Goal: Task Accomplishment & Management: Manage account settings

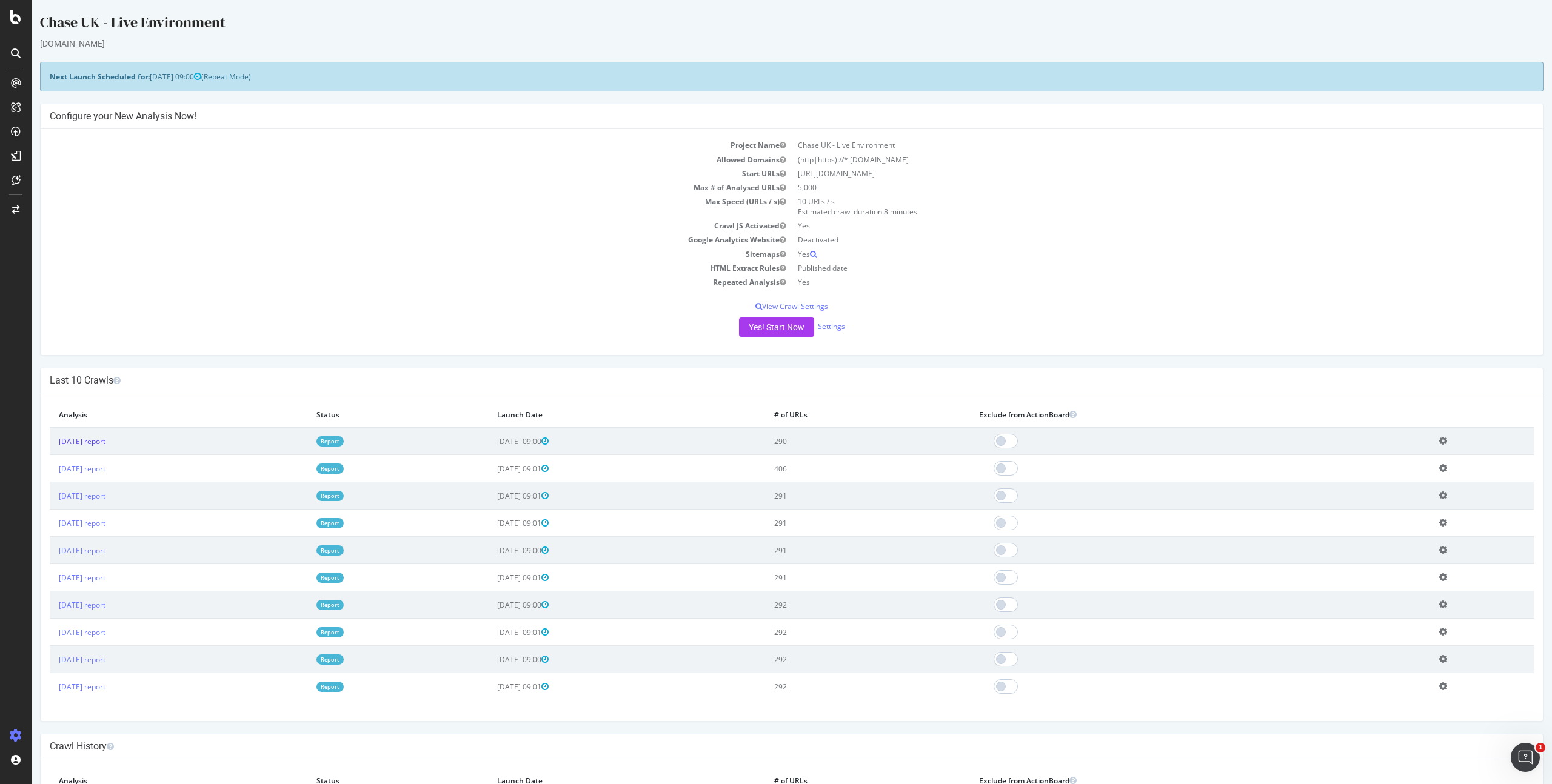
click at [81, 443] on link "[DATE] report" at bounding box center [82, 441] width 47 height 10
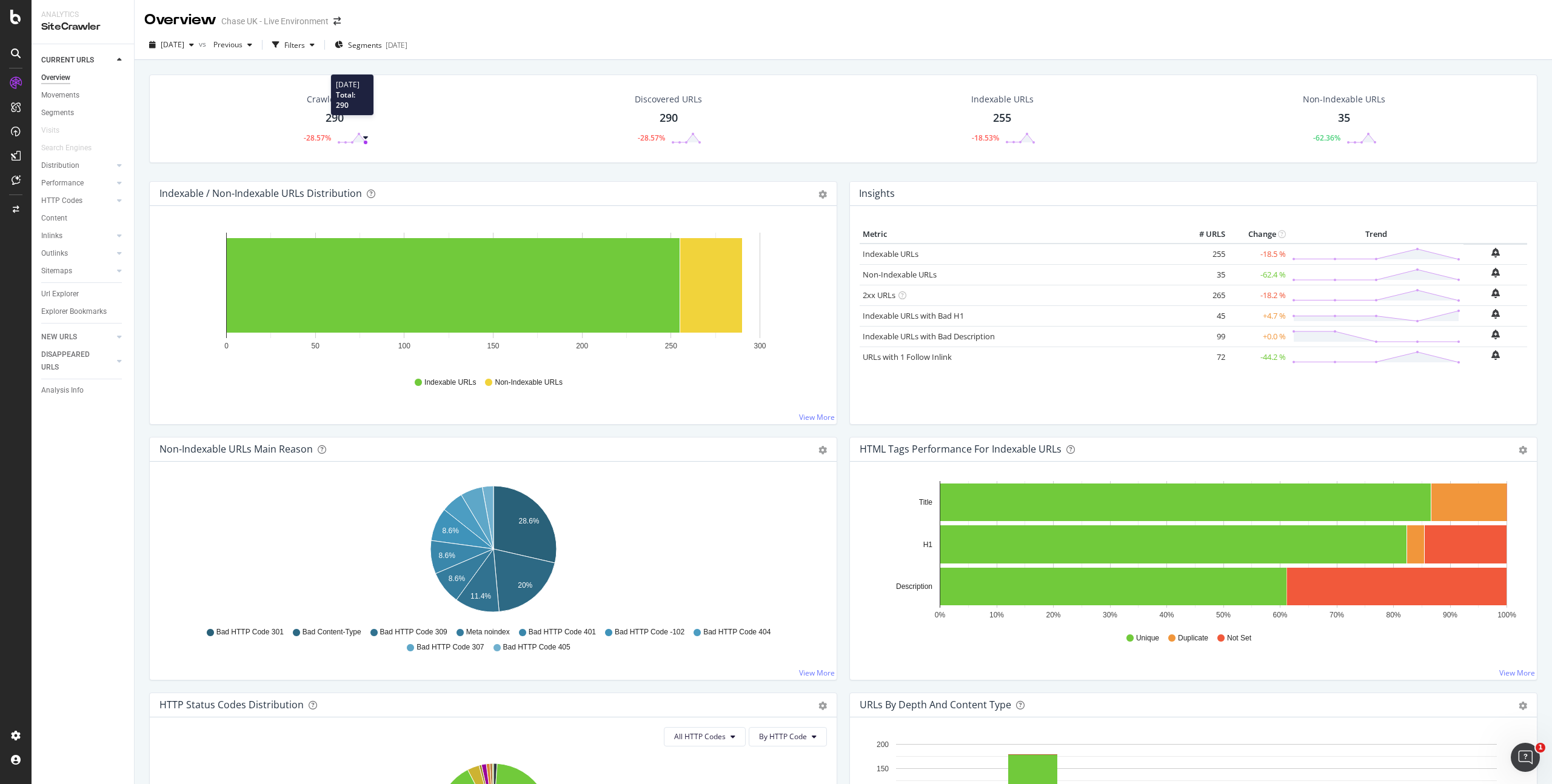
click at [366, 143] on circle at bounding box center [365, 142] width 4 height 4
click at [916, 250] on link "Indexable URLs" at bounding box center [890, 253] width 56 height 11
click at [18, 28] on div at bounding box center [16, 392] width 31 height 784
click at [15, 15] on icon at bounding box center [16, 17] width 11 height 15
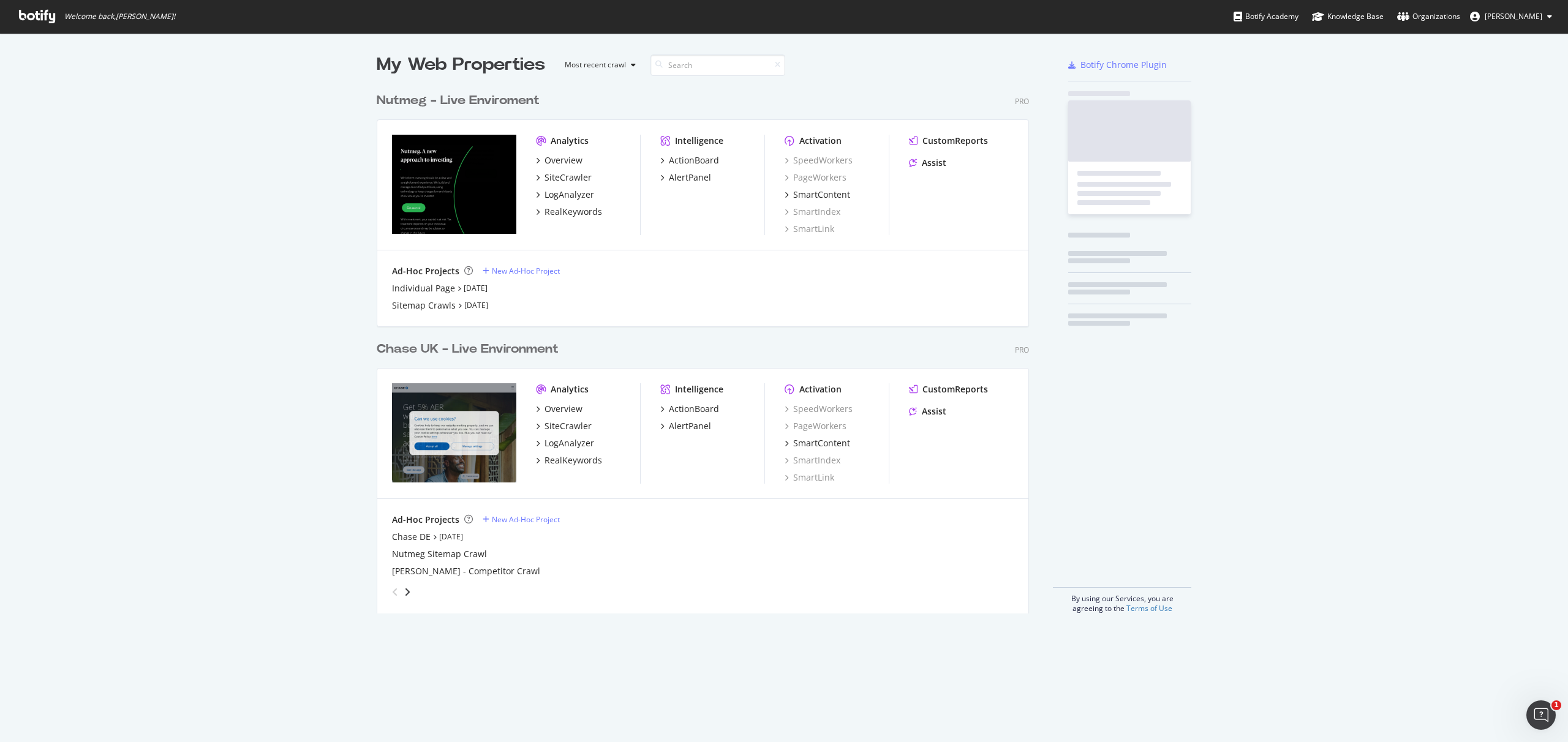
scroll to position [742, 1568]
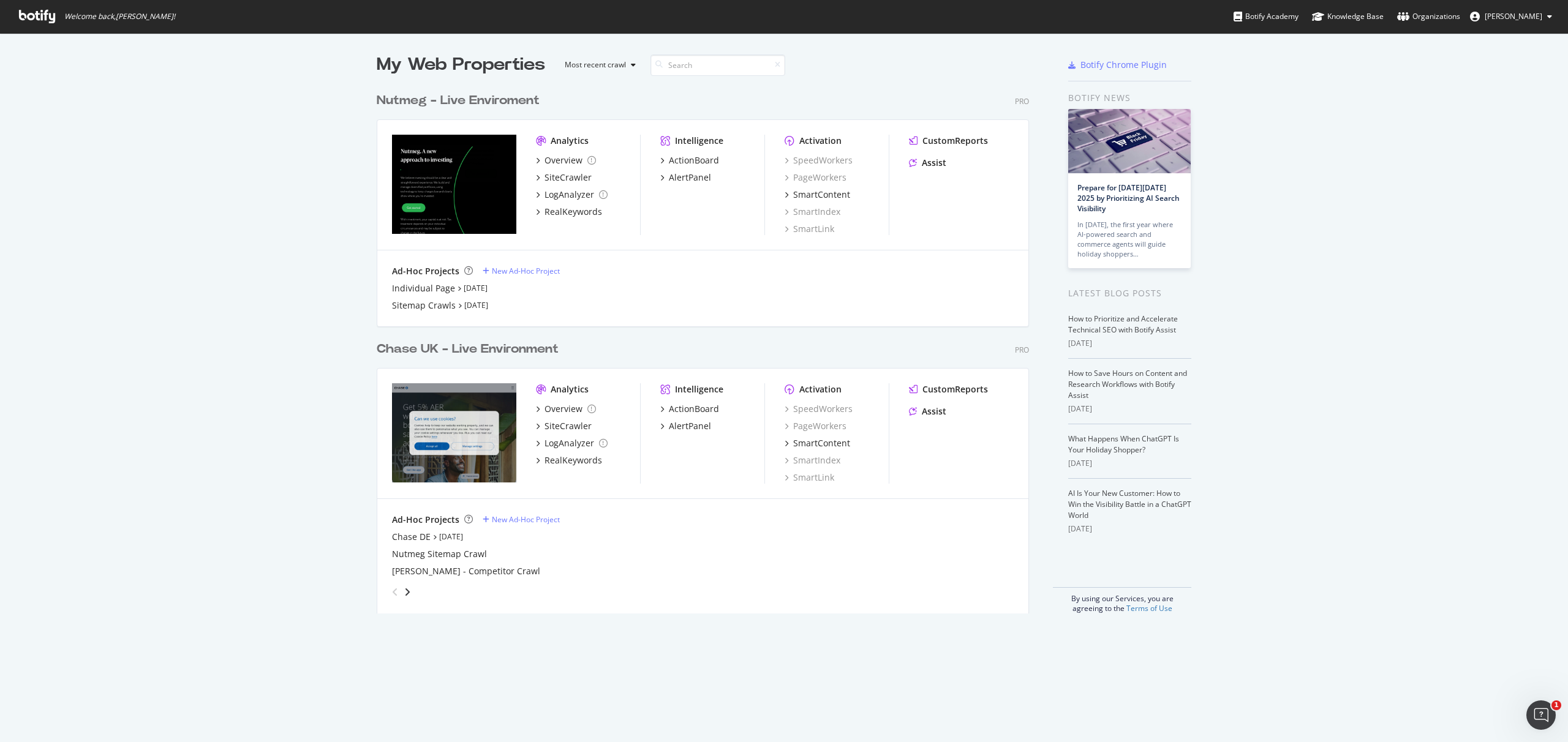
click at [1399, 151] on div "My Web Properties Most recent crawl Nutmeg - Live Enviroment Pro Analytics Over…" at bounding box center [784, 333] width 1568 height 600
click at [1544, 17] on button "[PERSON_NAME]" at bounding box center [1510, 17] width 101 height 20
click at [1436, 14] on div "Organizations" at bounding box center [1428, 17] width 63 height 12
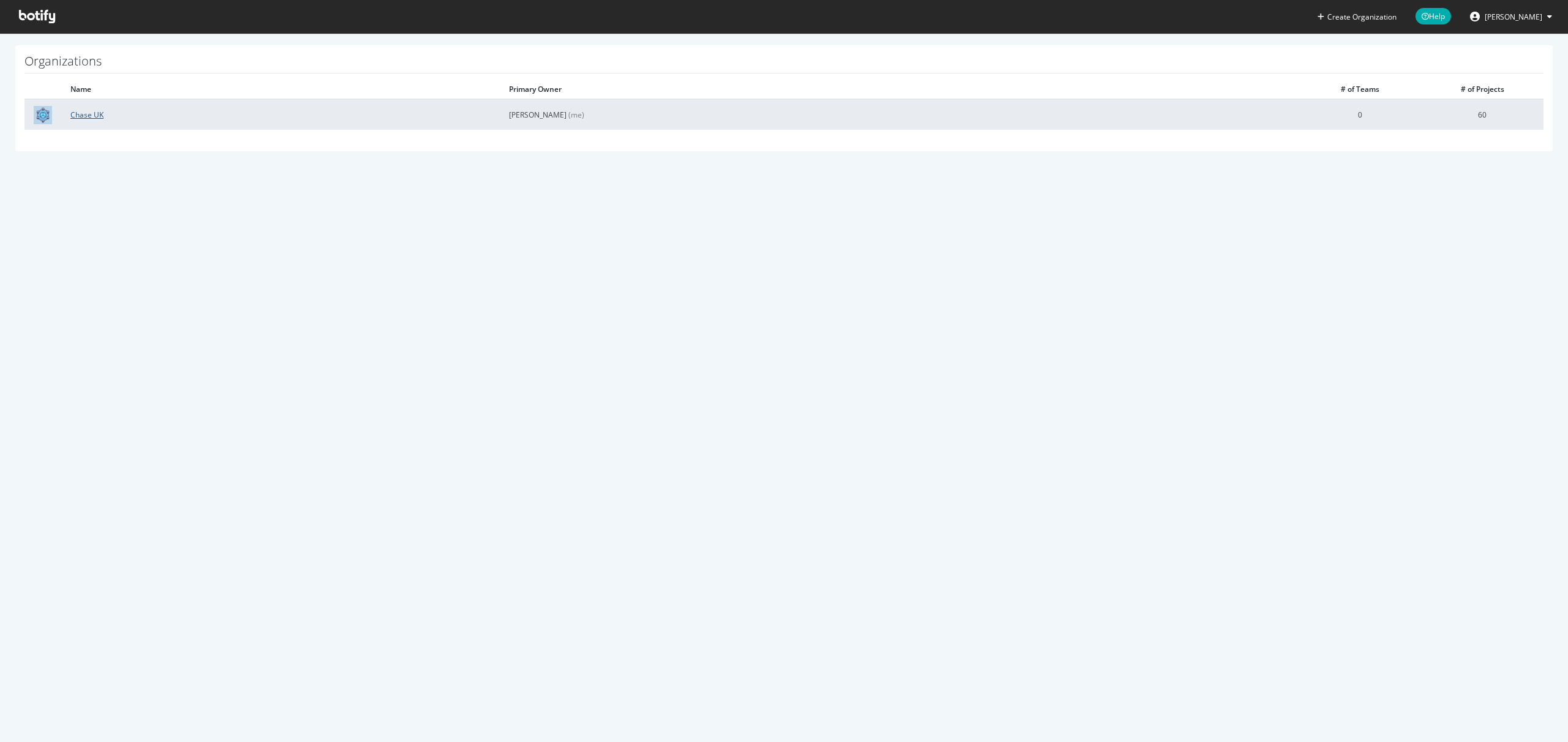
click at [84, 118] on link "Chase UK" at bounding box center [87, 115] width 33 height 11
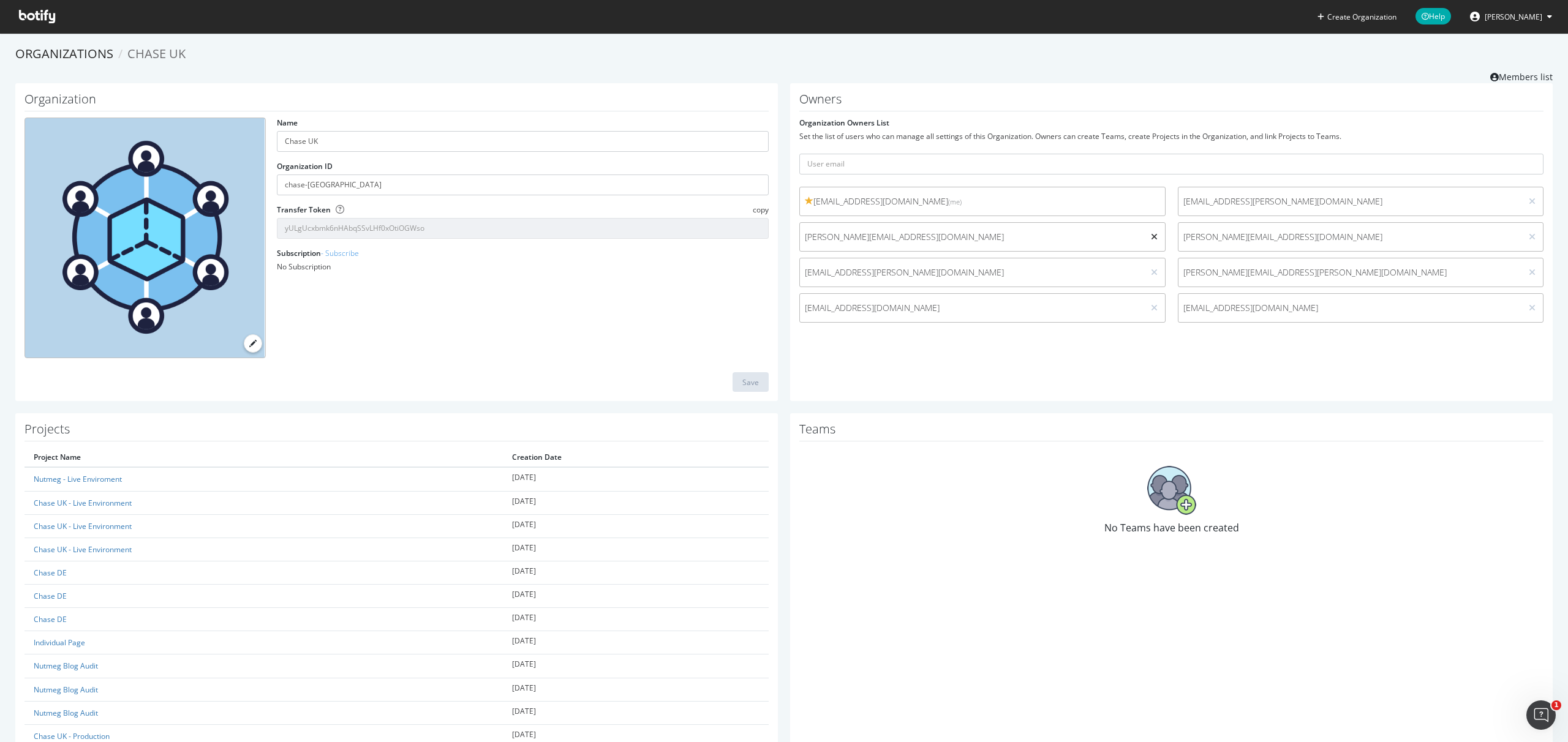
click at [1153, 236] on icon at bounding box center [1153, 237] width 7 height 8
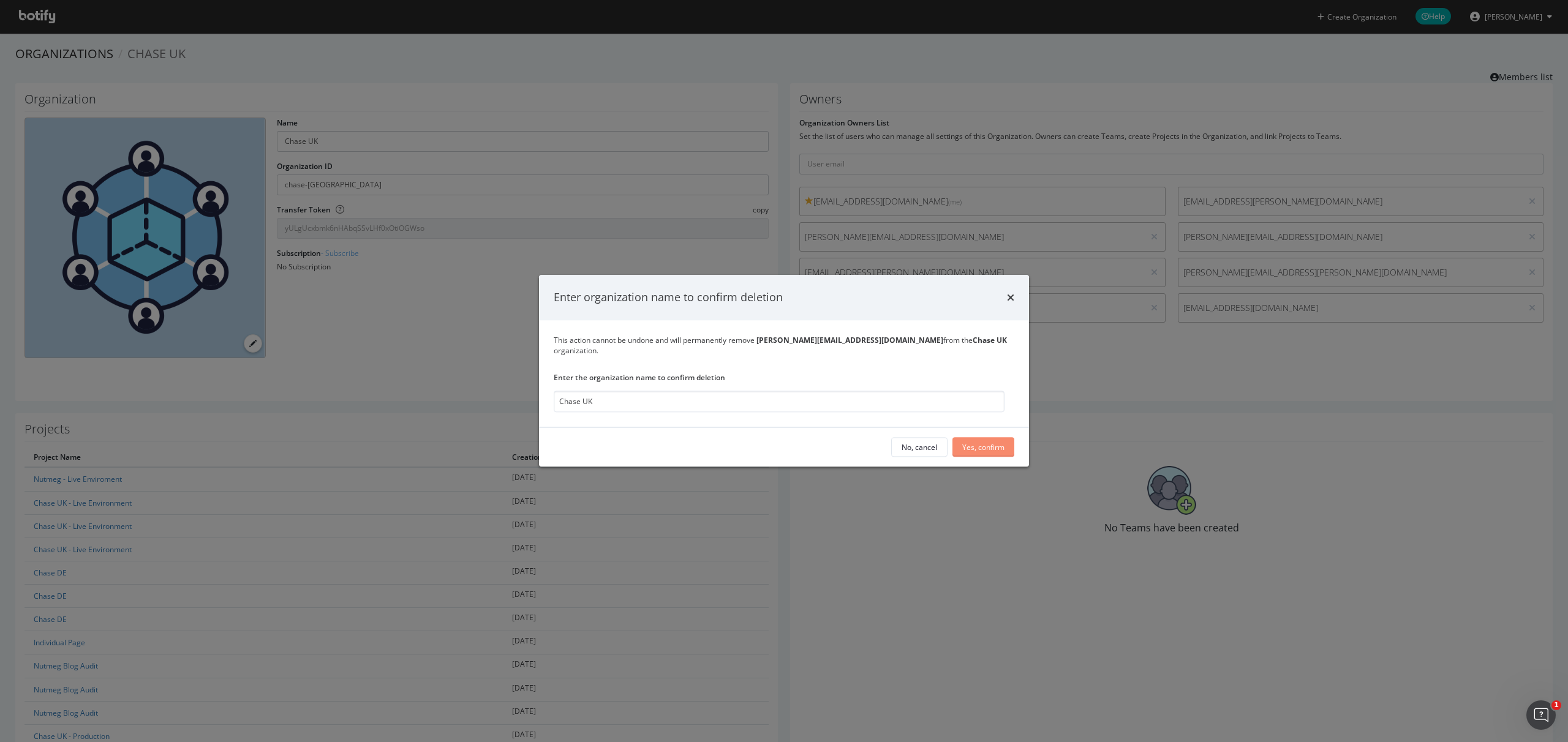
type input "Chase UK"
click at [994, 444] on div "Yes, confirm" at bounding box center [983, 448] width 42 height 11
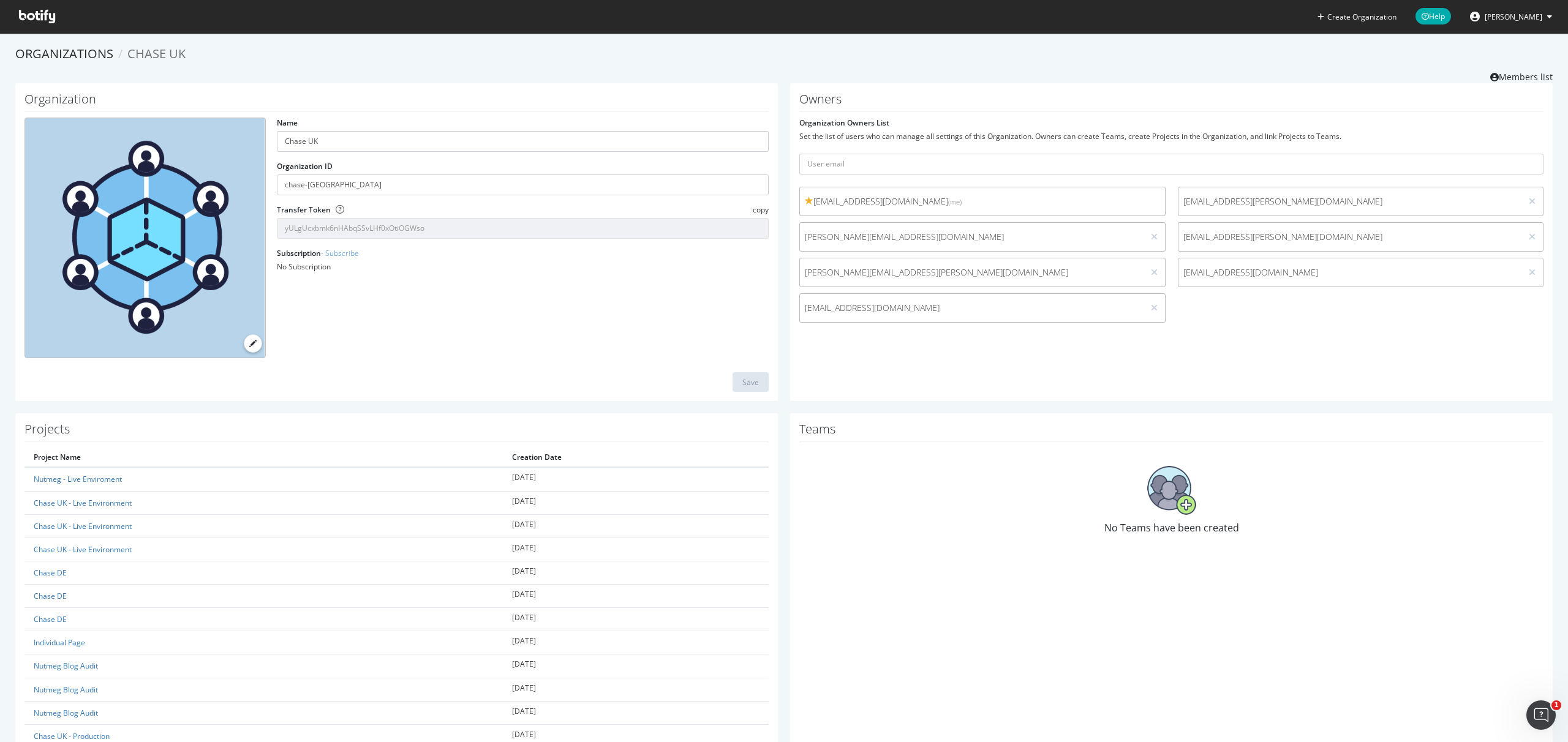
drag, startPoint x: 137, startPoint y: 55, endPoint x: 171, endPoint y: 128, distance: 80.5
click at [137, 55] on span "Chase UK" at bounding box center [156, 53] width 58 height 17
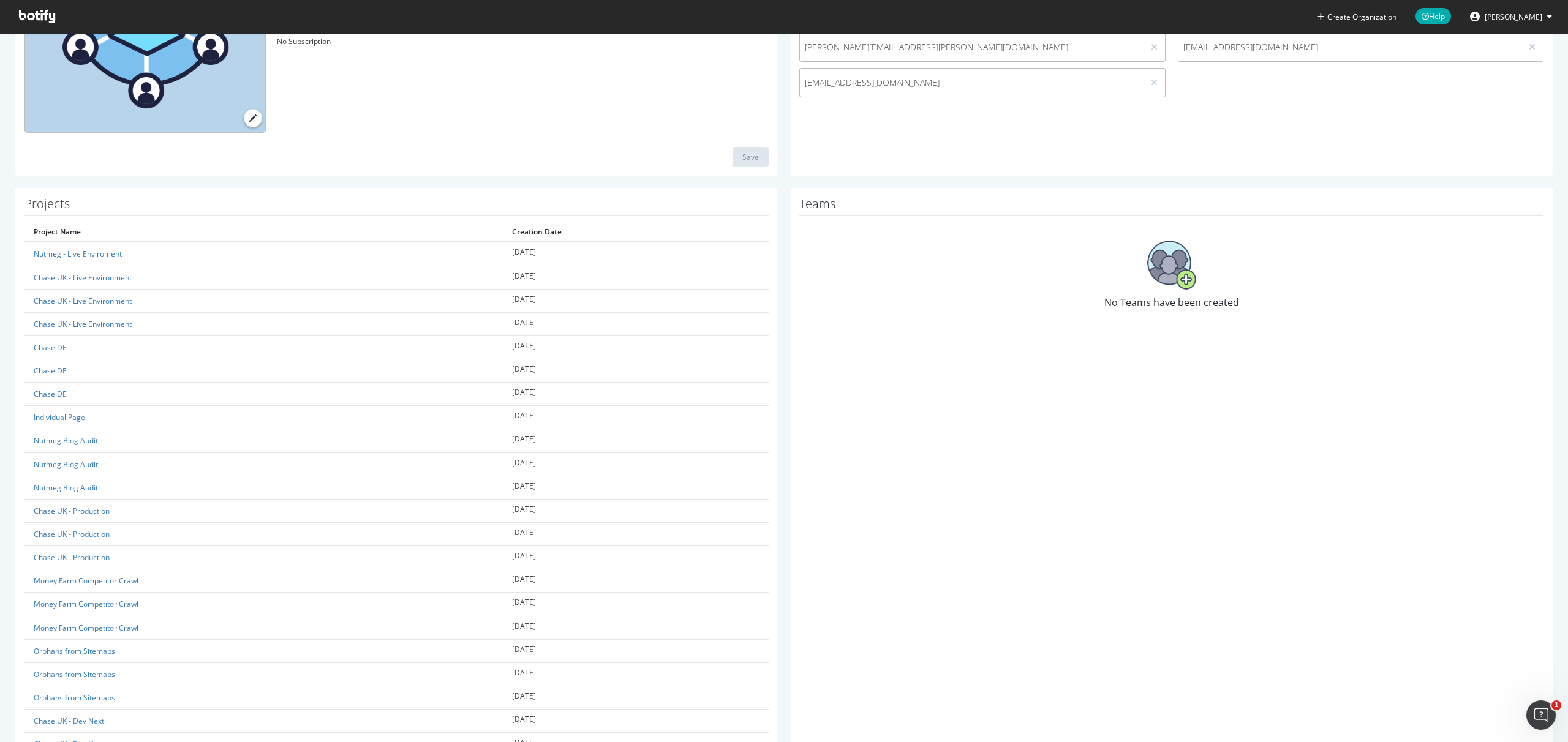
scroll to position [407, 0]
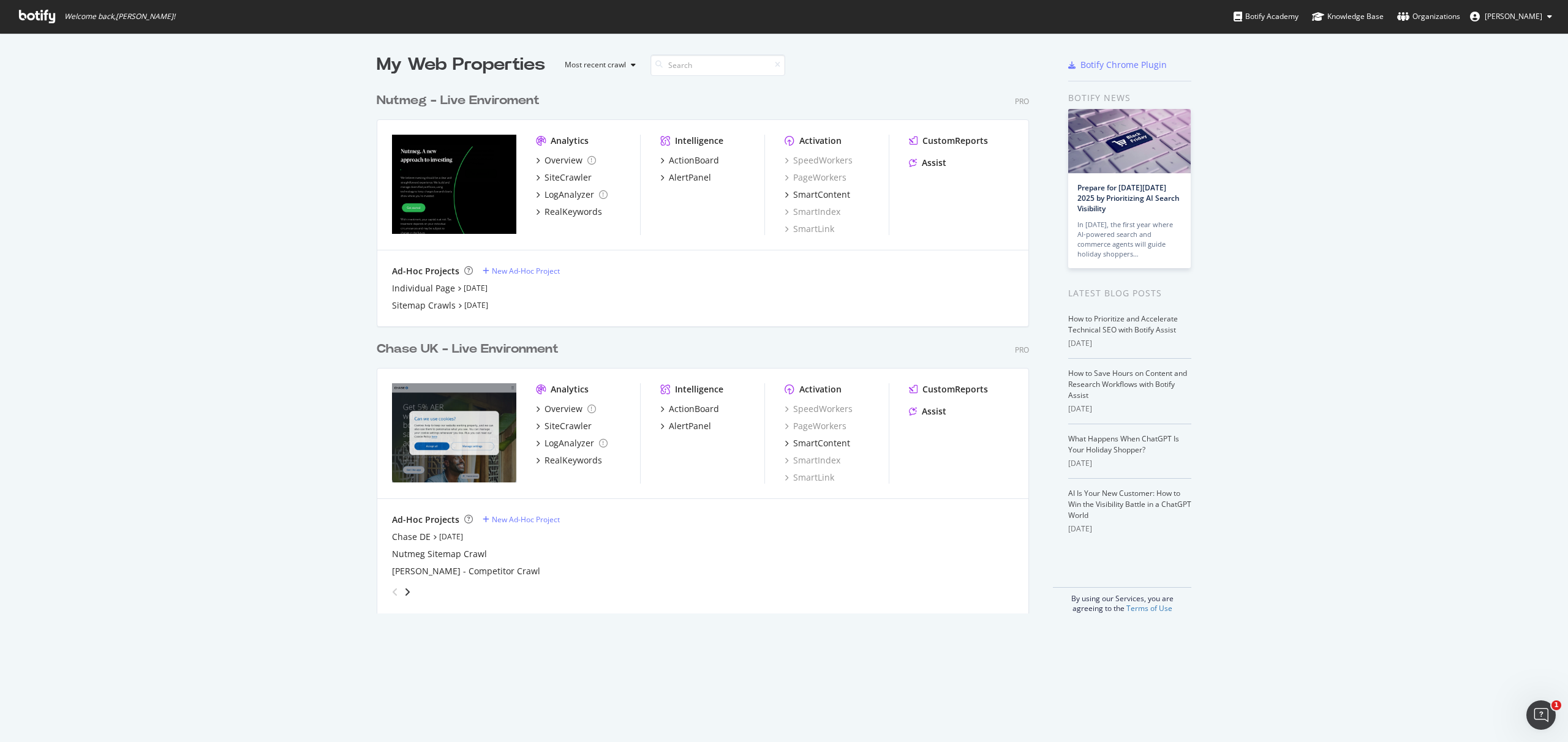
click at [291, 487] on div "My Web Properties Most recent crawl Nutmeg - Live Enviroment Pro Analytics Over…" at bounding box center [784, 333] width 1568 height 600
